Goal: Task Accomplishment & Management: Use online tool/utility

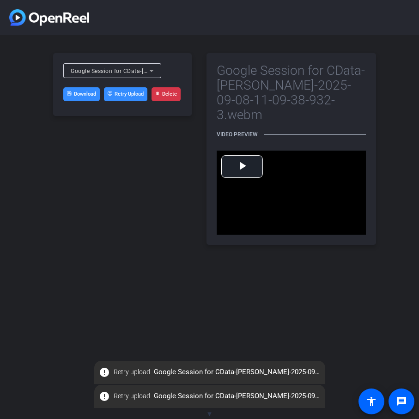
click at [124, 95] on button "Retry Upload" at bounding box center [125, 94] width 43 height 14
click at [242, 166] on span "Video Player" at bounding box center [242, 166] width 0 height 0
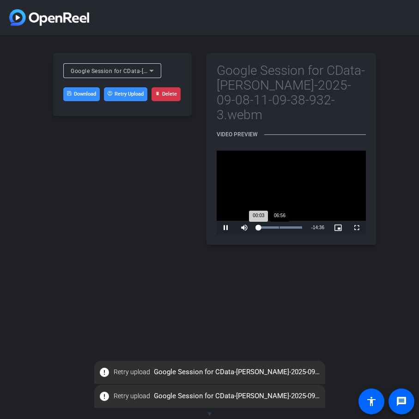
click at [279, 221] on div "Loaded : 100.00% 06:56 00:03" at bounding box center [279, 228] width 53 height 14
click at [293, 221] on div "Loaded : 100.00% 10:59 06:57" at bounding box center [280, 228] width 55 height 14
click at [300, 221] on div "Loaded : 100.00% 13:20 11:00" at bounding box center [280, 228] width 55 height 14
click at [265, 221] on div "Loaded : 100.00% 02:29 13:13" at bounding box center [280, 228] width 55 height 14
click at [282, 226] on div "Loaded : 100.00% 07:33 02:30" at bounding box center [280, 227] width 44 height 2
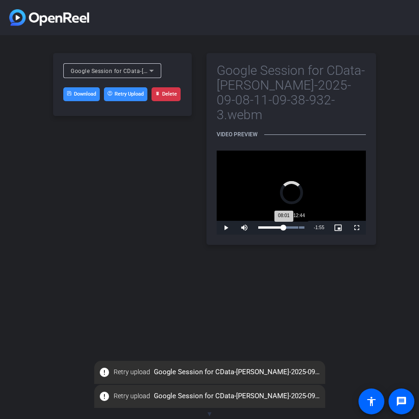
click at [298, 221] on div "Loaded : 100.00% 12:44 08:01" at bounding box center [280, 228] width 55 height 14
click at [335, 228] on span "Video Player" at bounding box center [338, 228] width 18 height 0
click at [338, 228] on span "Video Player" at bounding box center [338, 228] width 18 height 0
click at [356, 228] on span "Video Player" at bounding box center [356, 228] width 18 height 0
click at [407, 399] on span at bounding box center [401, 401] width 22 height 22
